Goal: Task Accomplishment & Management: Manage account settings

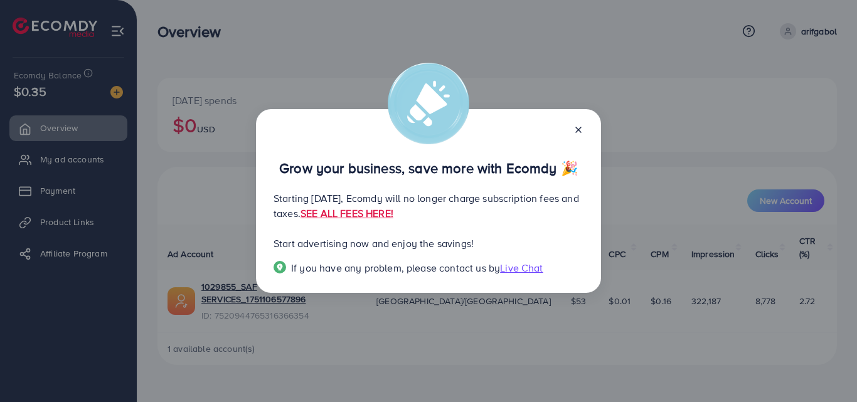
click at [577, 133] on icon at bounding box center [578, 130] width 10 height 10
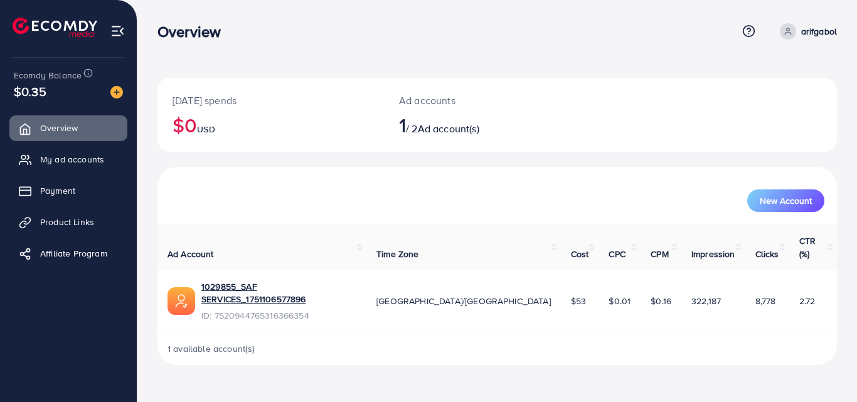
drag, startPoint x: 519, startPoint y: 284, endPoint x: 533, endPoint y: 281, distance: 13.4
click at [561, 281] on td "$53" at bounding box center [580, 300] width 38 height 61
click at [571, 295] on span "$53" at bounding box center [578, 301] width 15 height 13
drag, startPoint x: 509, startPoint y: 278, endPoint x: 523, endPoint y: 283, distance: 14.1
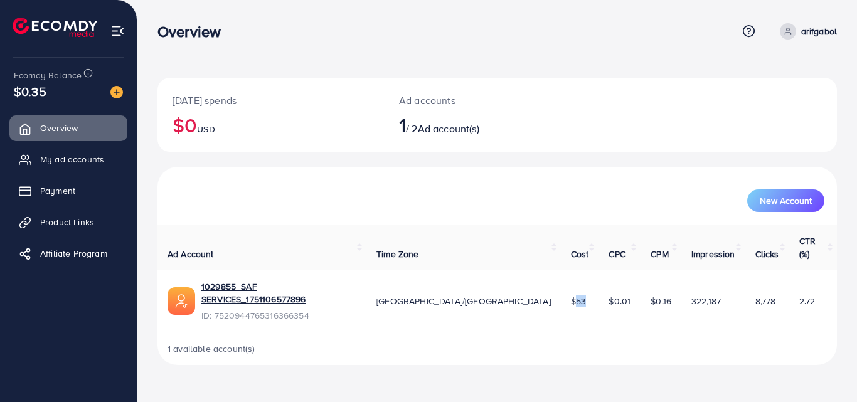
click at [561, 283] on td "$53" at bounding box center [580, 300] width 38 height 61
click at [571, 295] on span "$53" at bounding box center [578, 301] width 15 height 13
click at [99, 157] on span "My ad accounts" at bounding box center [75, 159] width 64 height 13
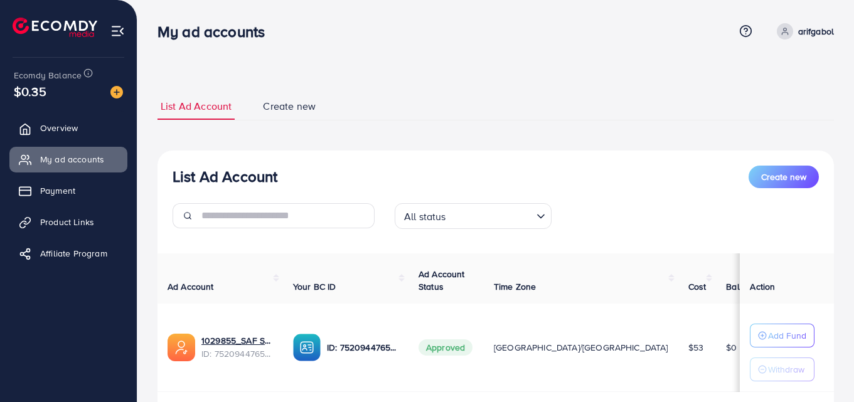
click at [488, 212] on input "Search for option" at bounding box center [491, 215] width 82 height 19
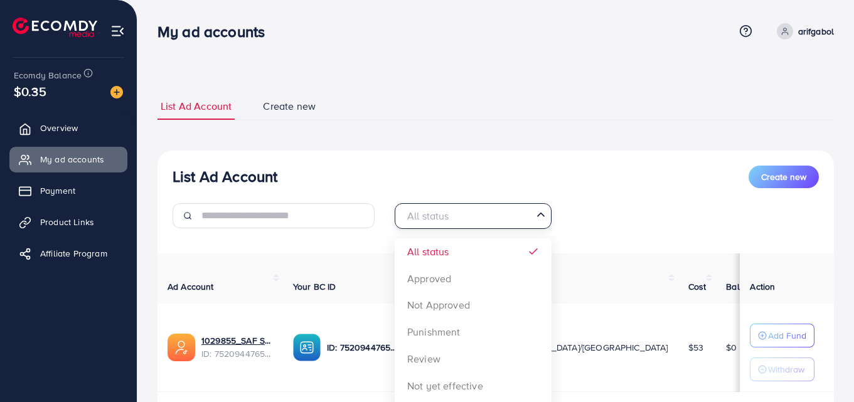
scroll to position [83, 0]
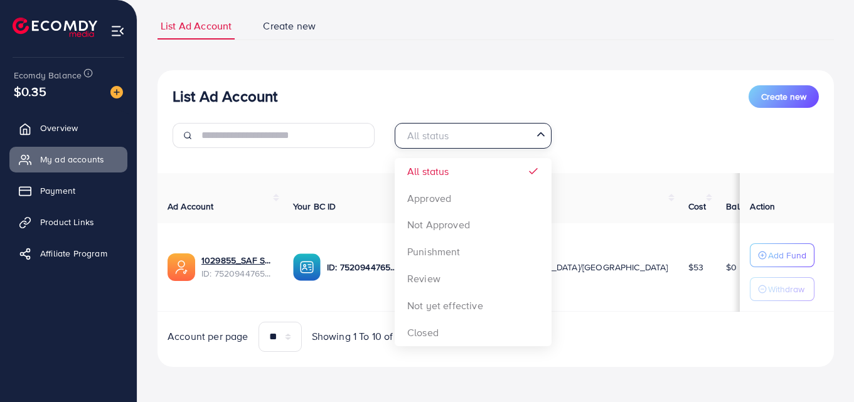
click at [471, 139] on input "Search for option" at bounding box center [465, 135] width 131 height 19
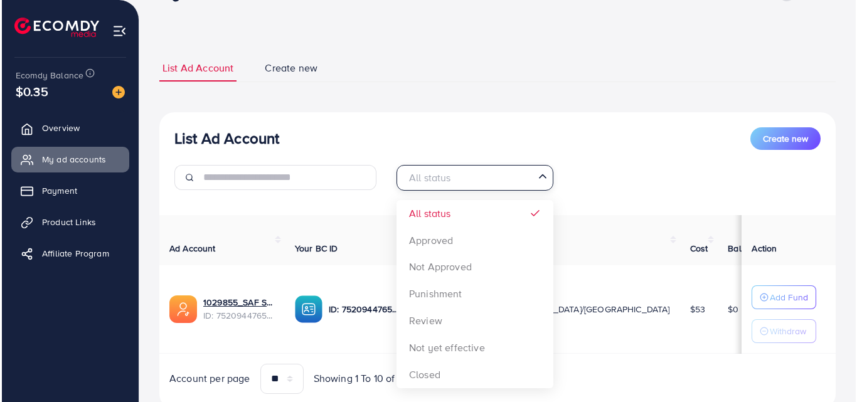
scroll to position [0, 0]
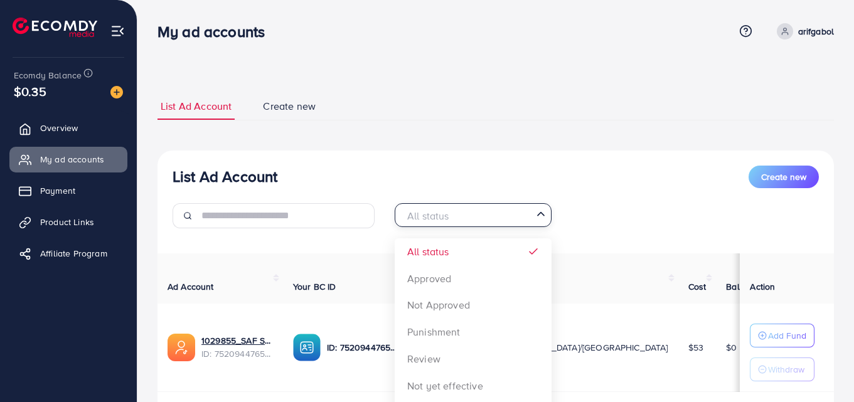
click at [593, 147] on div "List Ad Account Create new List Ad Account Create new All status Loading... All…" at bounding box center [495, 270] width 676 height 354
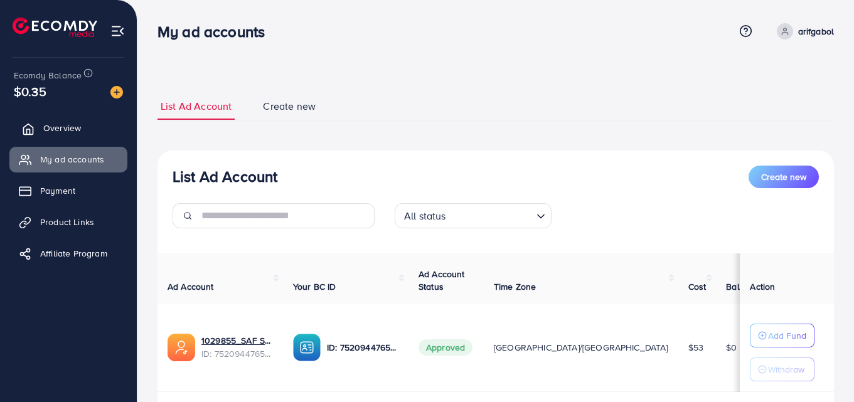
click at [84, 123] on link "Overview" at bounding box center [68, 127] width 118 height 25
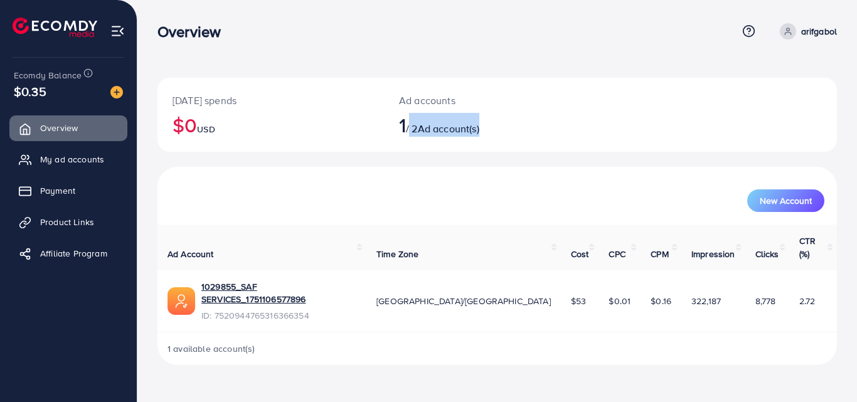
drag, startPoint x: 417, startPoint y: 125, endPoint x: 521, endPoint y: 140, distance: 105.2
click at [521, 140] on div "Ad accounts 1 / 2 Ad account(s)" at bounding box center [469, 115] width 170 height 74
click at [518, 140] on div "Ad accounts 1 / 2 Ad account(s)" at bounding box center [469, 115] width 170 height 74
